Goal: Task Accomplishment & Management: Use online tool/utility

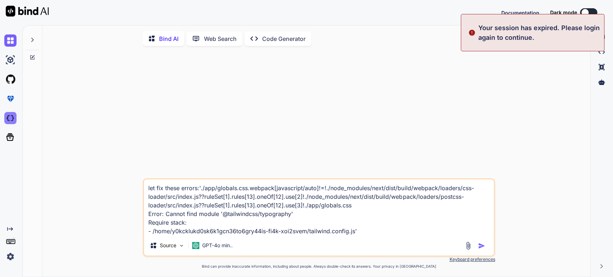
click at [12, 120] on img at bounding box center [10, 118] width 12 height 12
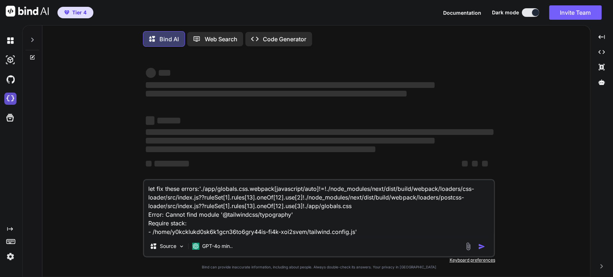
type textarea "x"
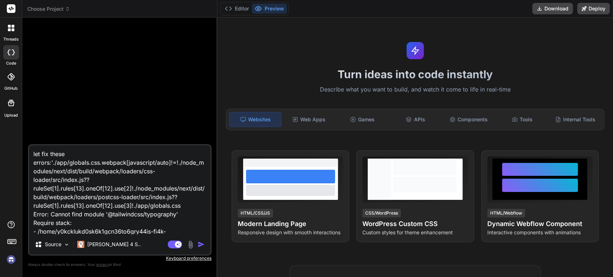
scroll to position [10, 0]
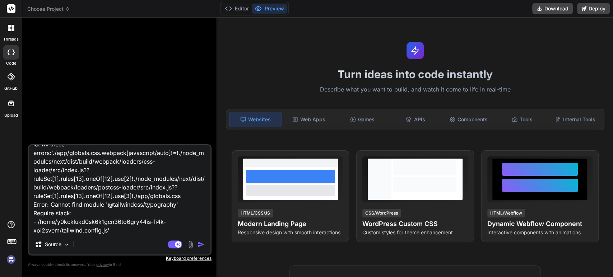
click at [59, 8] on span "Choose Project" at bounding box center [48, 8] width 43 height 7
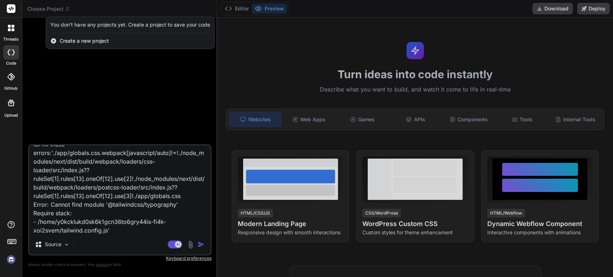
click at [8, 9] on rect at bounding box center [11, 8] width 9 height 9
drag, startPoint x: 9, startPoint y: 24, endPoint x: 9, endPoint y: 42, distance: 17.2
click at [9, 25] on icon at bounding box center [11, 28] width 6 height 6
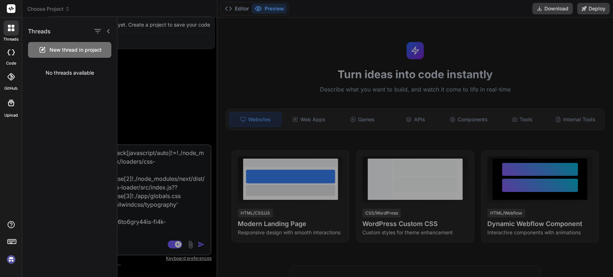
drag, startPoint x: 10, startPoint y: 53, endPoint x: 10, endPoint y: 64, distance: 11.1
click at [10, 54] on icon at bounding box center [11, 53] width 7 height 6
type textarea "x"
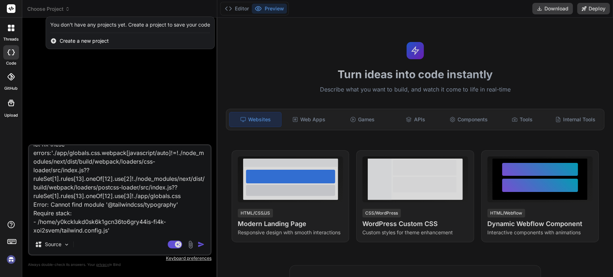
click at [10, 74] on icon at bounding box center [10, 76] width 7 height 7
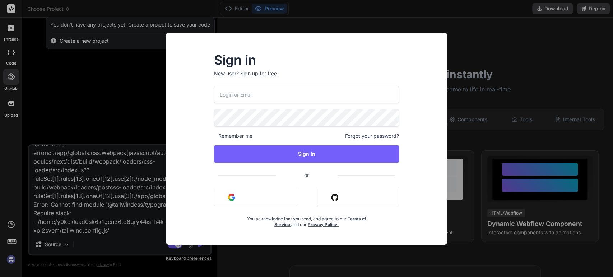
type input "m.daneth@gmail.com"
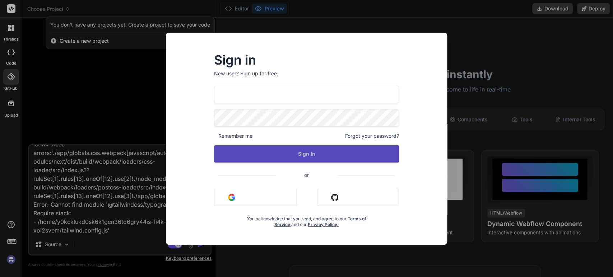
click at [294, 155] on button "Sign In" at bounding box center [306, 153] width 185 height 17
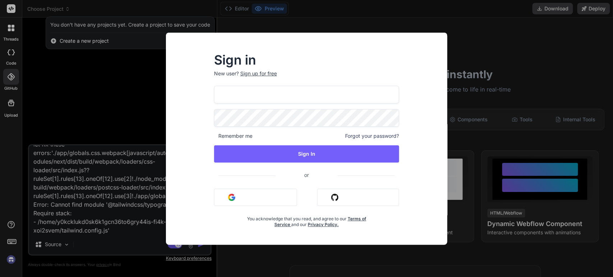
drag, startPoint x: 308, startPoint y: 155, endPoint x: 308, endPoint y: 171, distance: 16.2
click at [309, 155] on button "Sign In" at bounding box center [306, 153] width 185 height 17
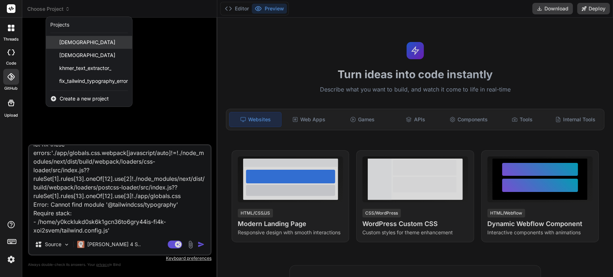
click at [100, 39] on div "khmerscribe_ai" at bounding box center [89, 42] width 86 height 13
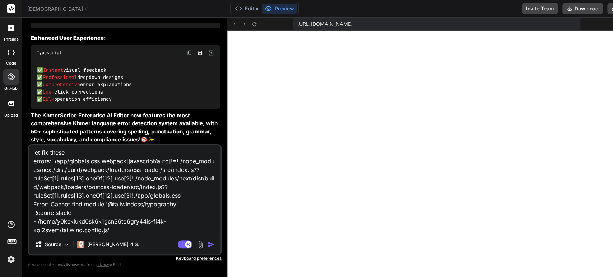
scroll to position [8277, 0]
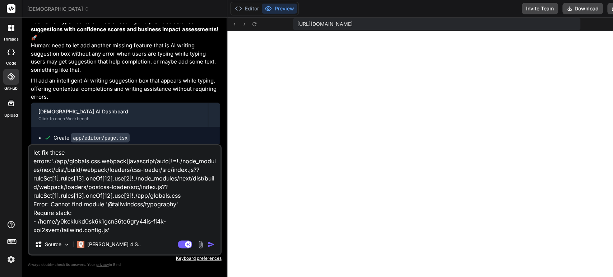
click at [208, 245] on img "button" at bounding box center [211, 244] width 7 height 7
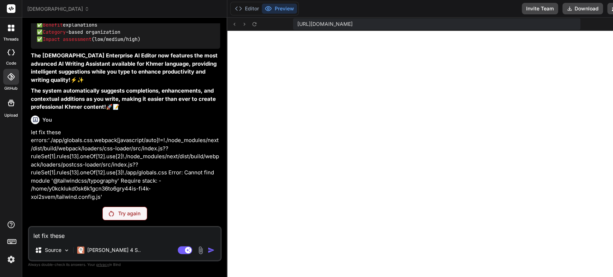
scroll to position [10335, 0]
click at [134, 212] on p "Try again" at bounding box center [129, 213] width 22 height 7
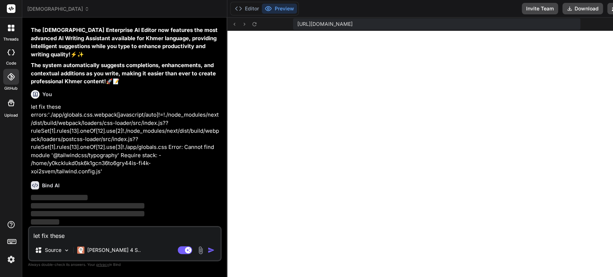
scroll to position [10361, 0]
type textarea "x"
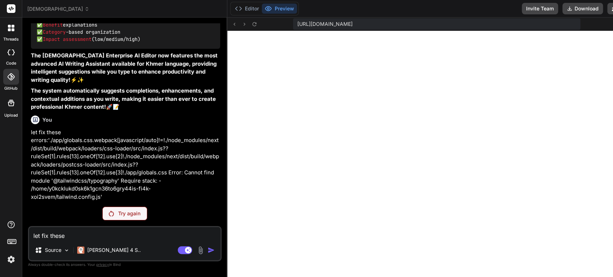
scroll to position [10335, 0]
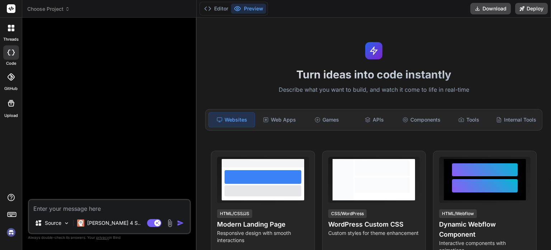
type textarea "x"
